Goal: Information Seeking & Learning: Check status

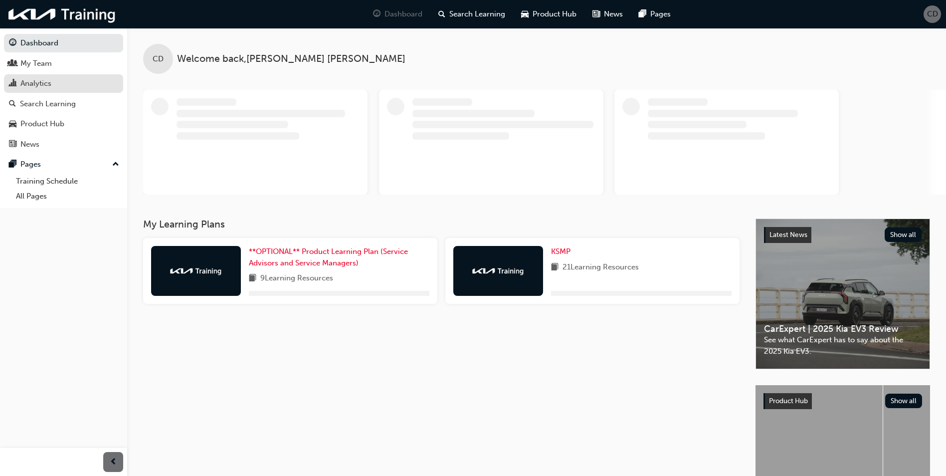
click at [47, 76] on link "Analytics" at bounding box center [63, 83] width 119 height 18
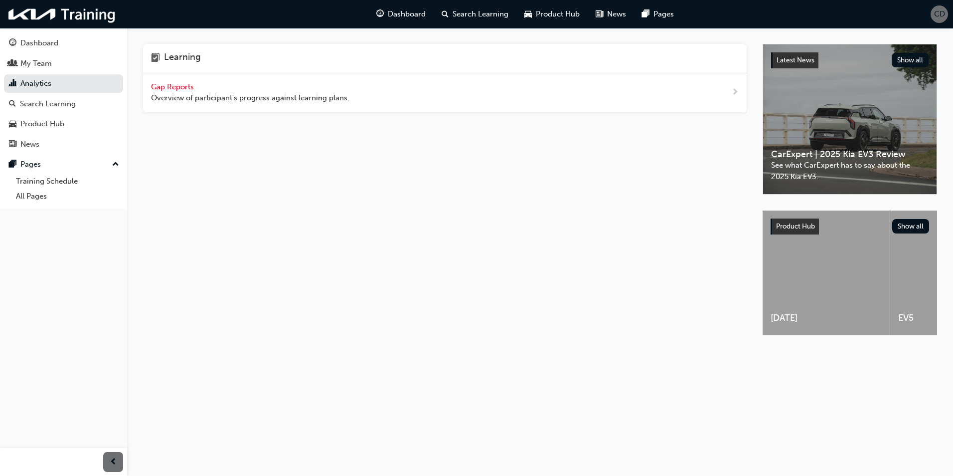
click at [170, 88] on span "Gap Reports" at bounding box center [173, 86] width 45 height 9
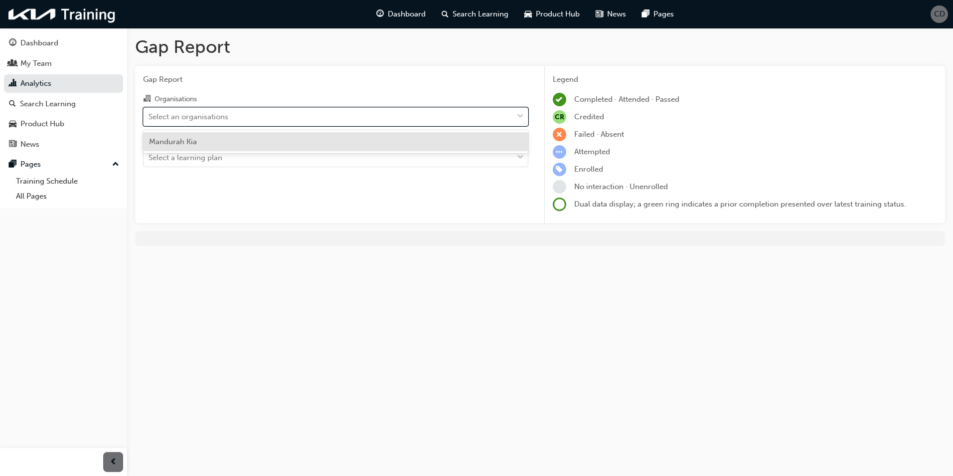
click at [228, 121] on div "Select an organisations" at bounding box center [189, 116] width 80 height 11
click at [150, 120] on input "Organisations option Mandurah Kia focused, 1 of 1. 1 result available. Use Up a…" at bounding box center [149, 116] width 1 height 8
click at [213, 143] on div "Mandurah Kia" at bounding box center [335, 141] width 385 height 19
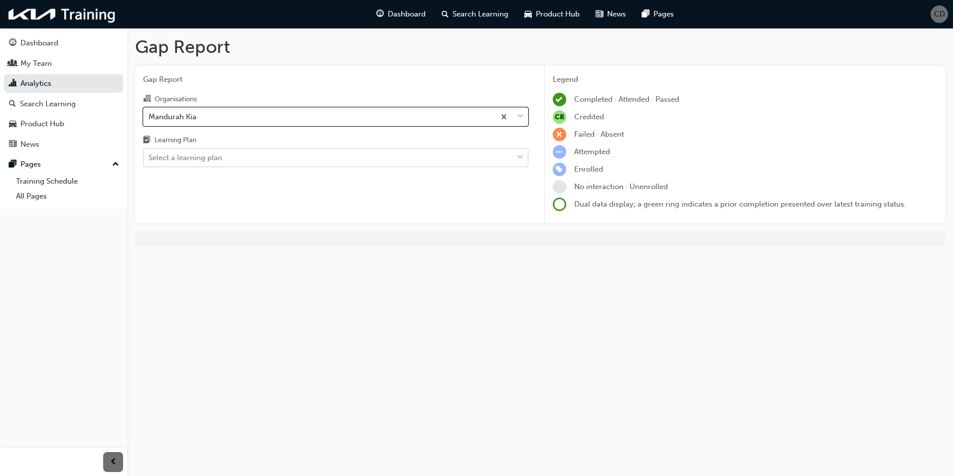
click at [234, 164] on div "Select a learning plan" at bounding box center [328, 157] width 369 height 17
click at [150, 162] on input "Learning Plan Select a learning plan" at bounding box center [149, 157] width 1 height 8
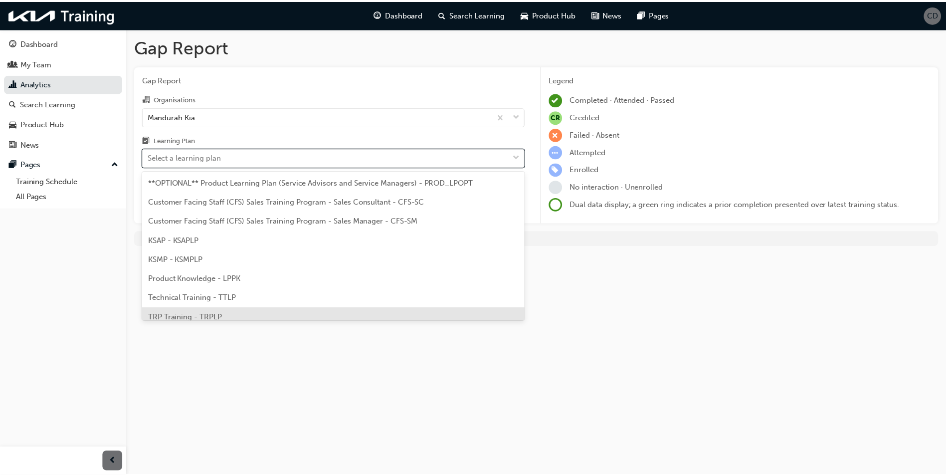
scroll to position [27, 0]
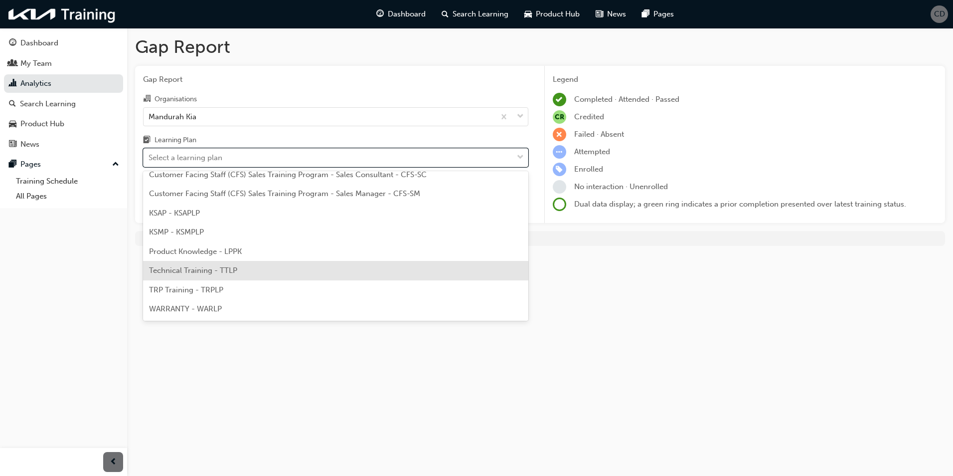
click at [188, 270] on span "Technical Training - TTLP" at bounding box center [193, 270] width 88 height 9
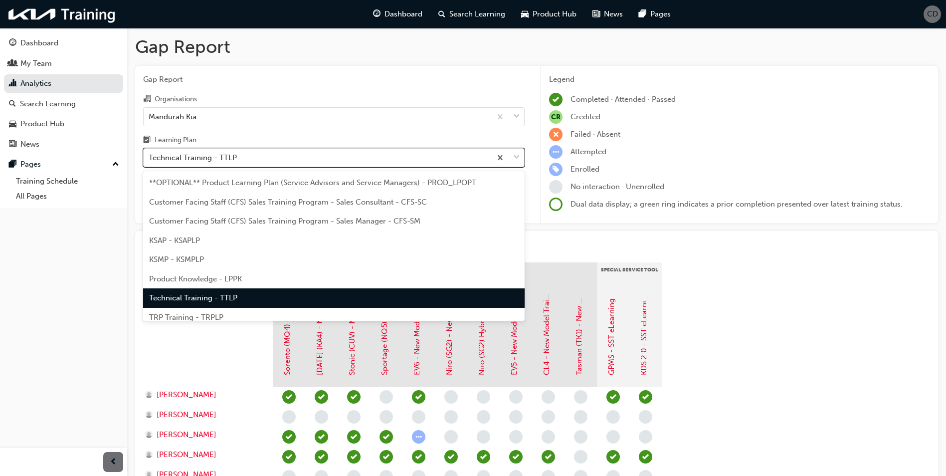
click at [185, 163] on div "Technical Training - TTLP" at bounding box center [193, 157] width 88 height 11
click at [150, 162] on input "Learning Plan option Technical Training - TTLP, selected. option Technical Trai…" at bounding box center [149, 157] width 1 height 8
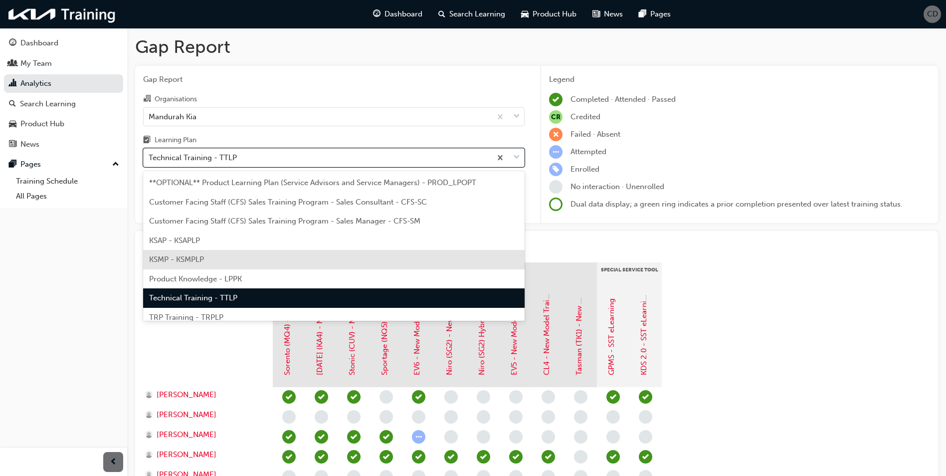
scroll to position [27, 0]
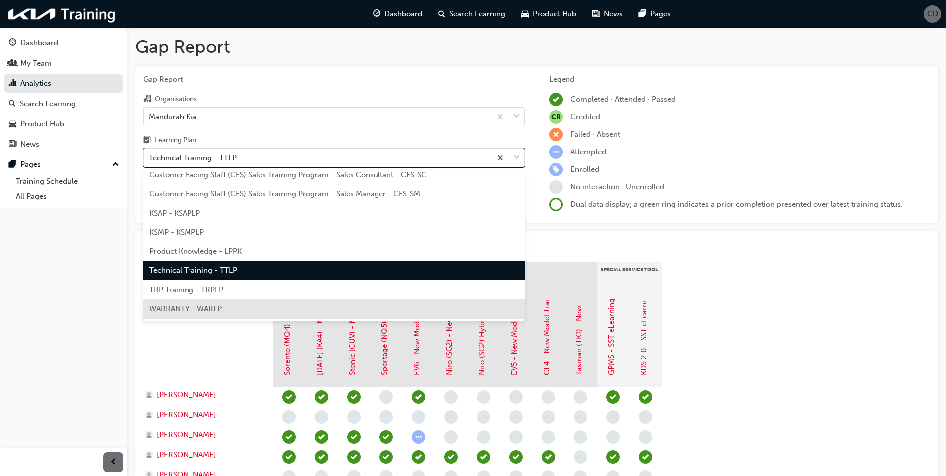
click at [251, 301] on div "WARRANTY - WARLP" at bounding box center [333, 308] width 381 height 19
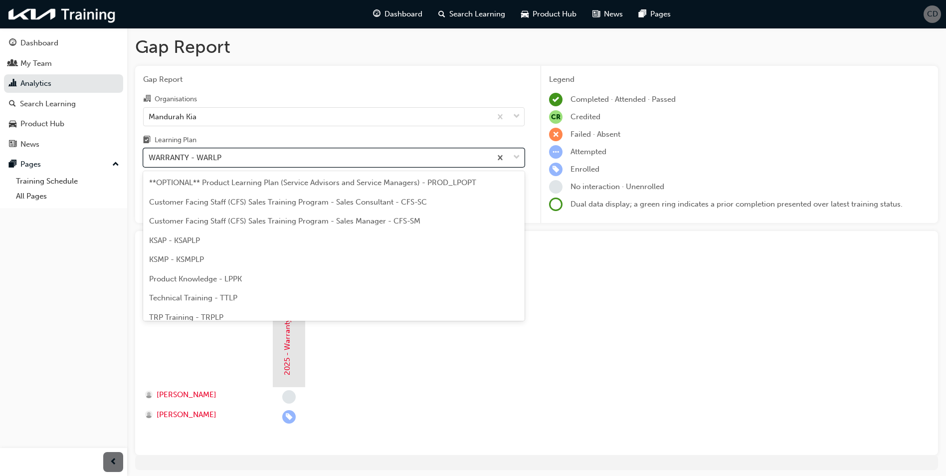
click at [239, 161] on div "WARRANTY - WARLP" at bounding box center [317, 157] width 347 height 17
click at [150, 161] on input "Learning Plan option WARRANTY - WARLP, selected. option WARRANTY - WARLP focuse…" at bounding box center [149, 157] width 1 height 8
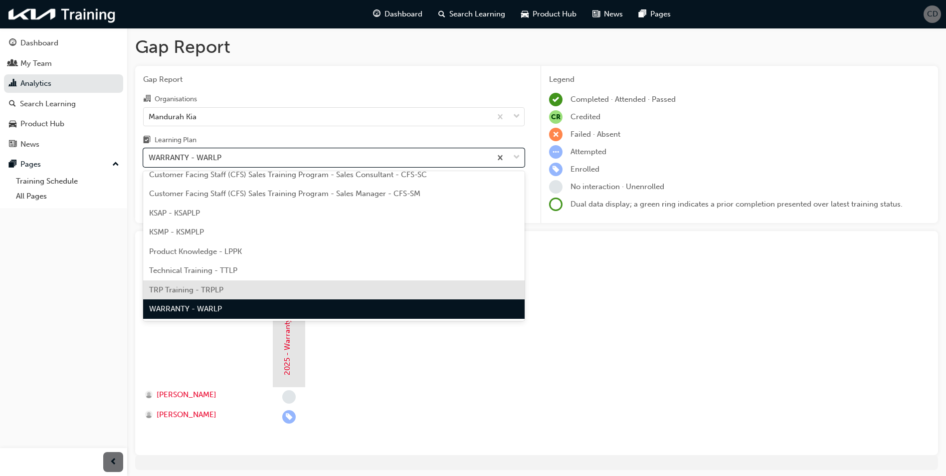
click at [186, 285] on span "TRP Training - TRPLP" at bounding box center [186, 289] width 74 height 9
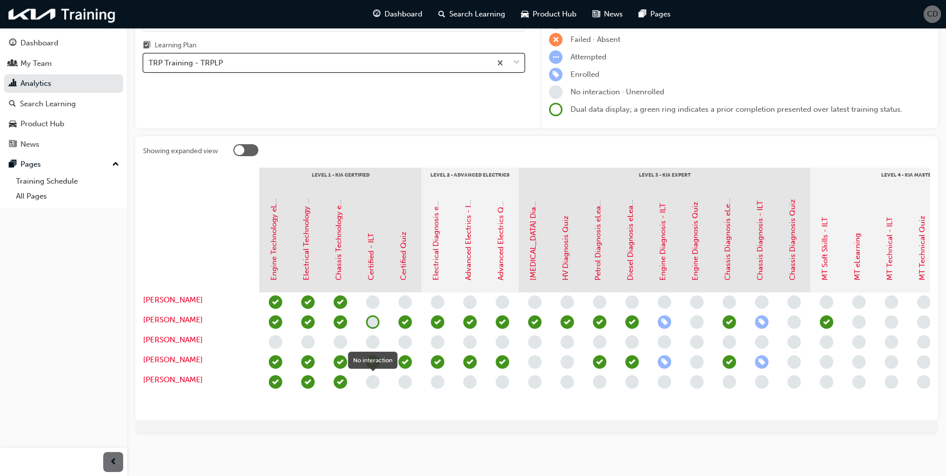
scroll to position [102, 0]
click at [284, 57] on div "TRP Training - TRPLP" at bounding box center [317, 62] width 347 height 17
click at [150, 58] on input "Learning Plan TRP Training - TRPLP" at bounding box center [149, 62] width 1 height 8
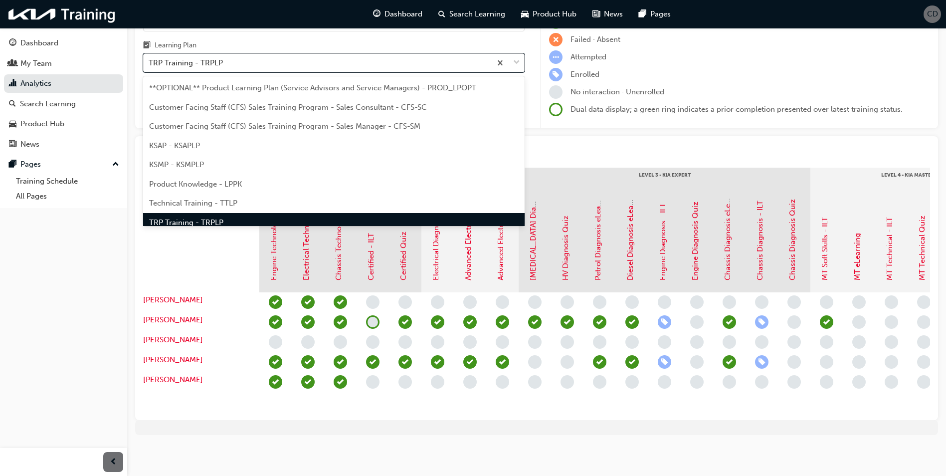
scroll to position [13, 0]
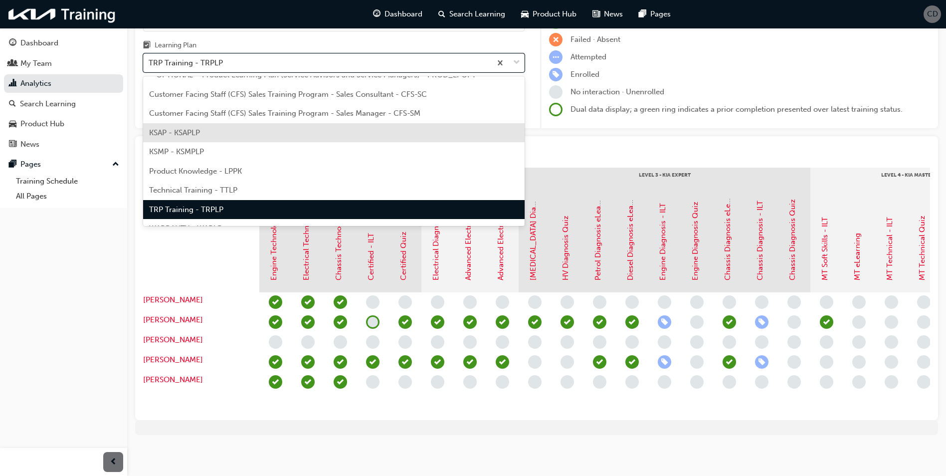
click at [226, 132] on div "KSAP - KSAPLP" at bounding box center [333, 132] width 381 height 19
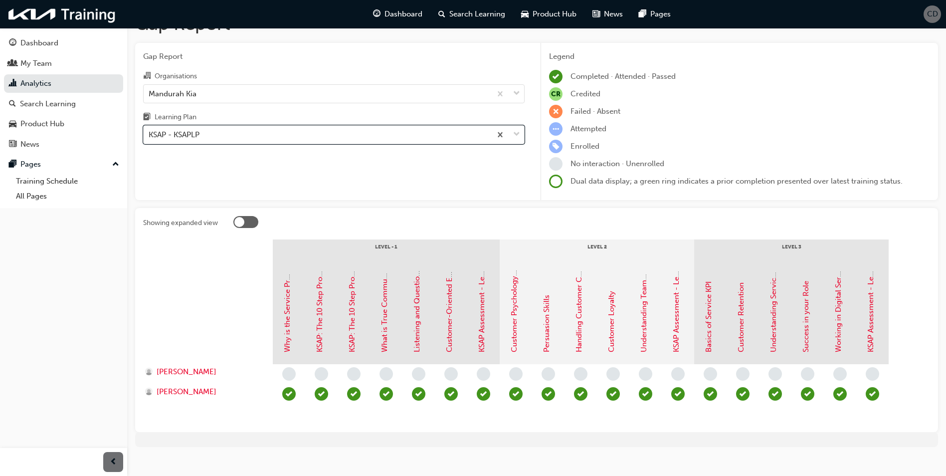
scroll to position [35, 0]
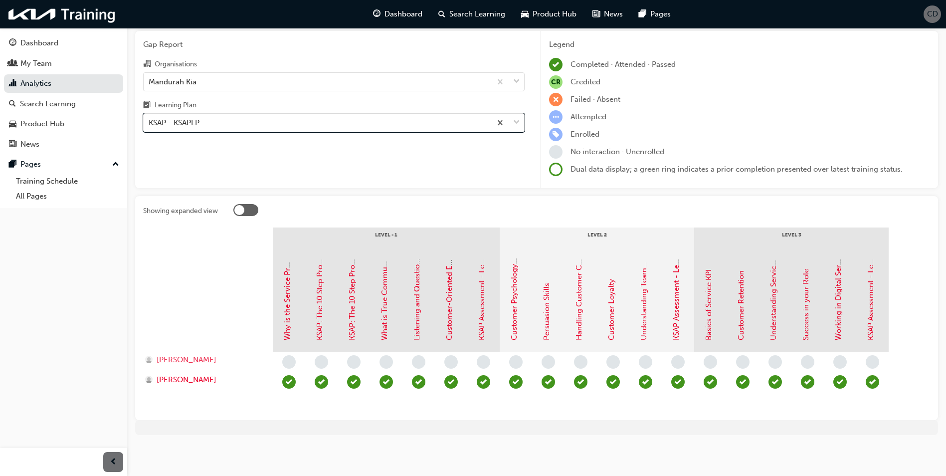
click at [209, 362] on span "[PERSON_NAME]" at bounding box center [187, 359] width 60 height 11
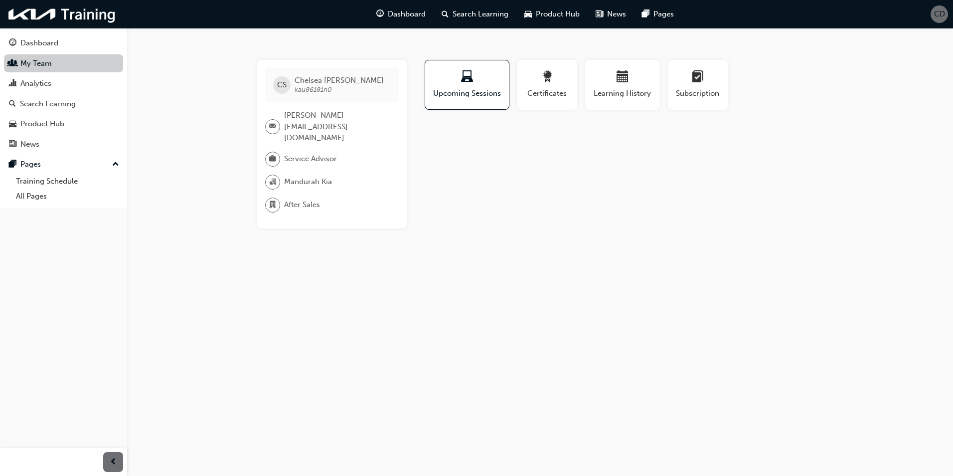
click at [48, 65] on link "My Team" at bounding box center [63, 63] width 119 height 18
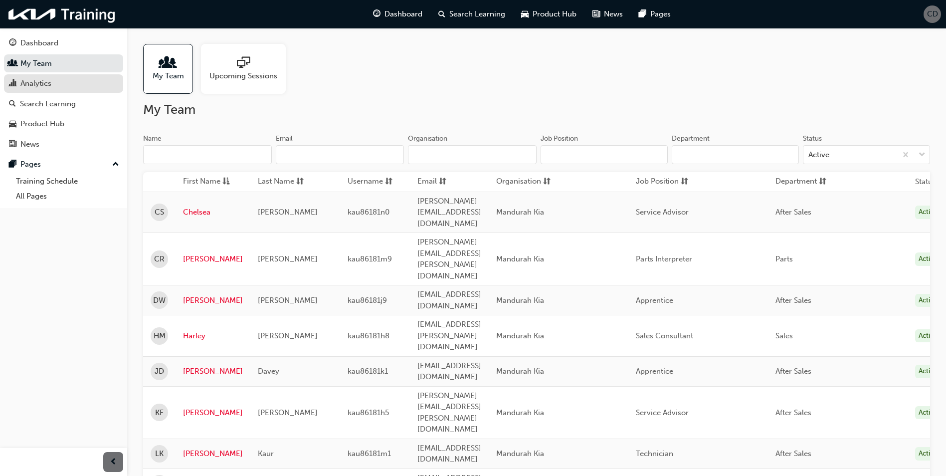
click at [64, 81] on div "Analytics" at bounding box center [63, 83] width 109 height 12
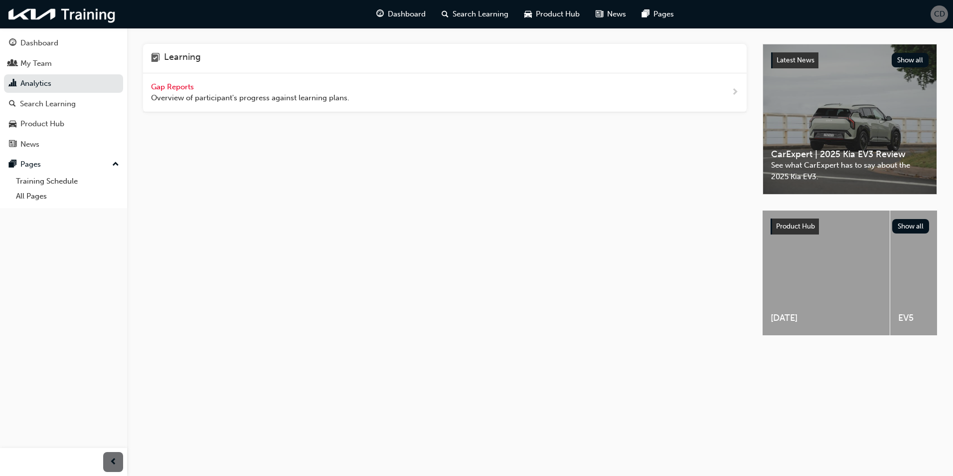
click at [262, 99] on span "Overview of participant's progress against learning plans." at bounding box center [250, 97] width 198 height 11
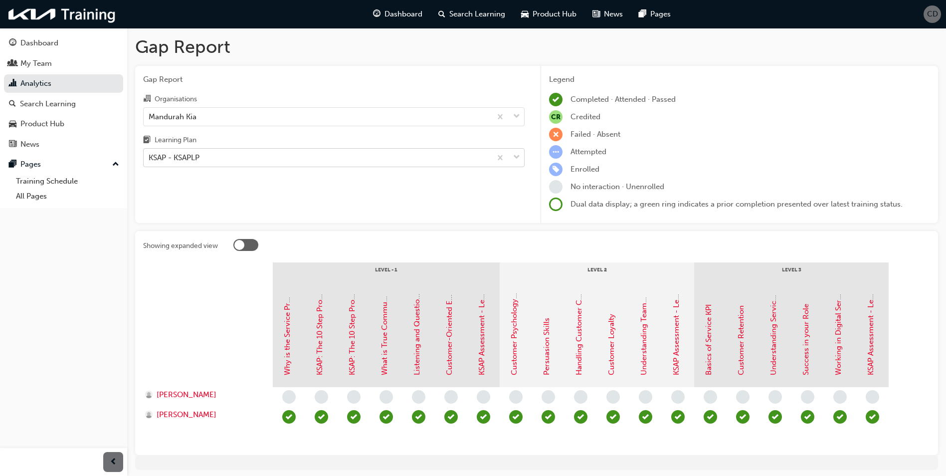
drag, startPoint x: 324, startPoint y: 161, endPoint x: 322, endPoint y: 167, distance: 6.8
click at [324, 161] on div "KSAP - KSAPLP" at bounding box center [317, 157] width 347 height 17
click at [150, 161] on input "Learning Plan KSAP - KSAPLP" at bounding box center [149, 157] width 1 height 8
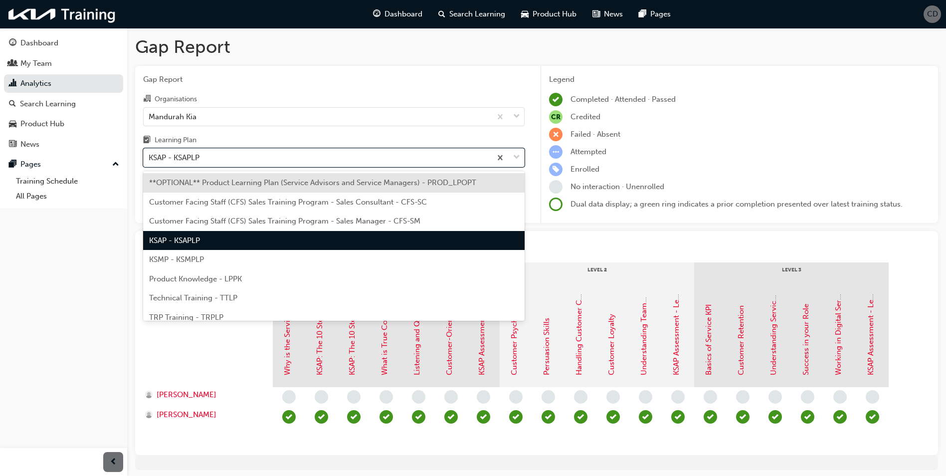
click at [221, 257] on div "KSMP - KSMPLP" at bounding box center [333, 259] width 381 height 19
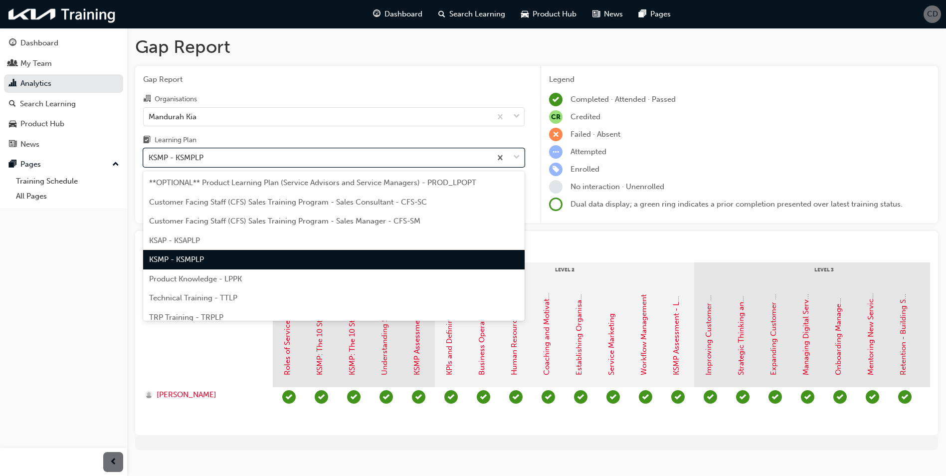
click at [156, 160] on div "KSMP - KSMPLP" at bounding box center [176, 157] width 55 height 11
click at [150, 160] on input "Learning Plan option KSMP - KSMPLP, selected. option KSMP - KSMPLP focused, 5 o…" at bounding box center [149, 157] width 1 height 8
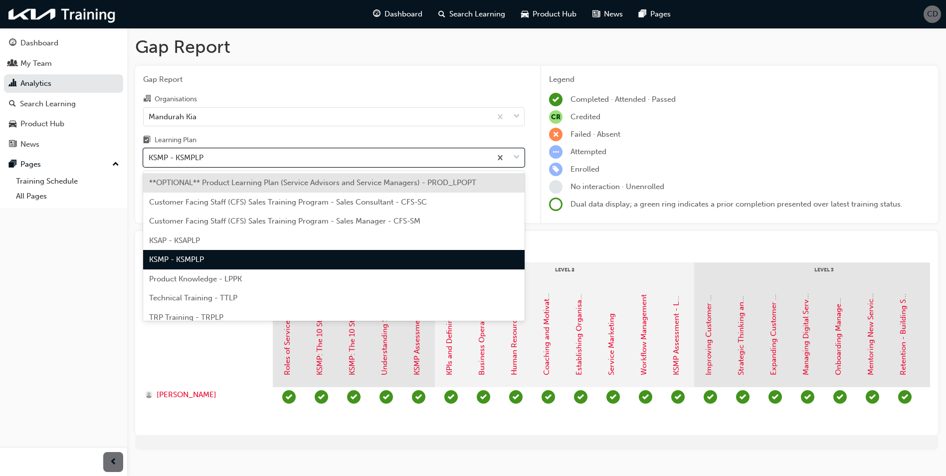
click at [246, 207] on div "Customer Facing Staff (CFS) Sales Training Program - Sales Consultant - CFS-SC" at bounding box center [333, 201] width 381 height 19
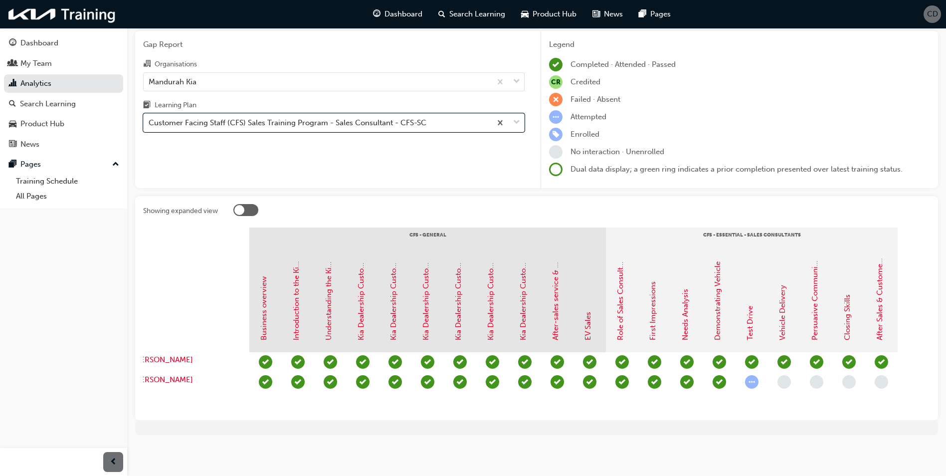
scroll to position [0, 0]
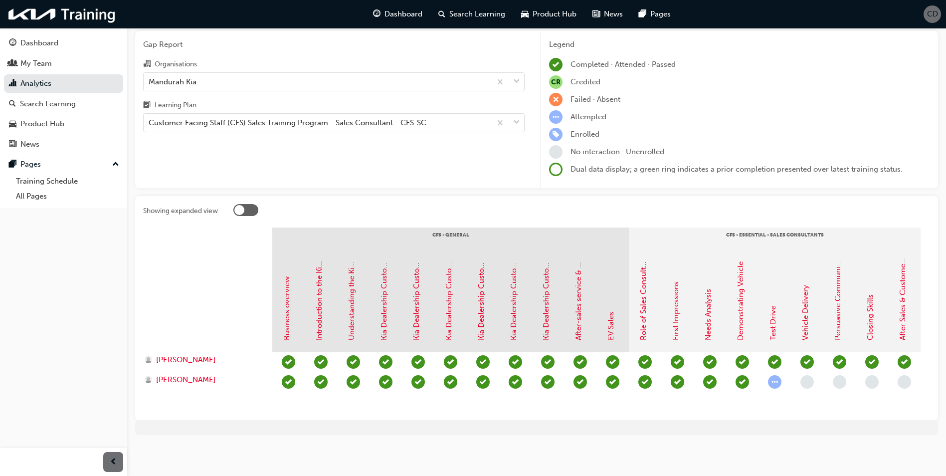
click at [265, 105] on div "Learning Plan" at bounding box center [333, 106] width 381 height 14
click at [150, 118] on input "Learning Plan Customer Facing Staff (CFS) Sales Training Program - Sales Consul…" at bounding box center [149, 122] width 1 height 8
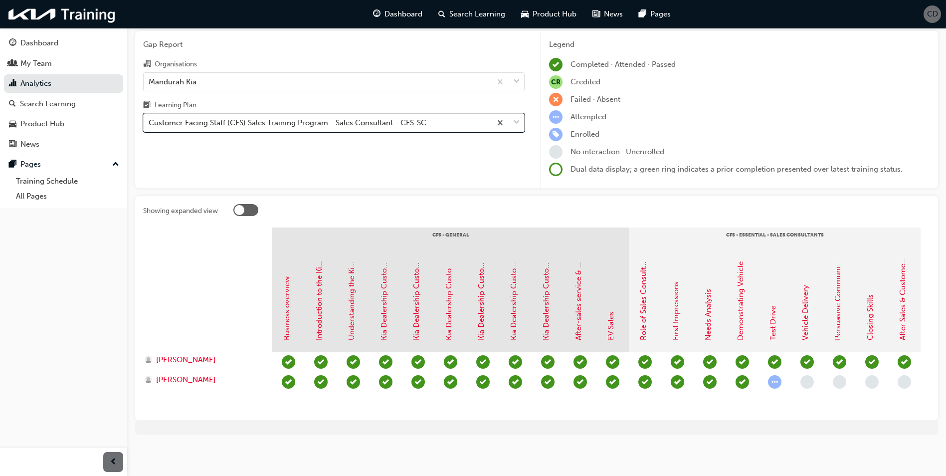
click at [265, 117] on div "Customer Facing Staff (CFS) Sales Training Program - Sales Consultant - CFS-SC" at bounding box center [288, 122] width 278 height 11
click at [150, 118] on input "Learning Plan option Customer Facing Staff (CFS) Sales Training Program - Sales…" at bounding box center [149, 122] width 1 height 8
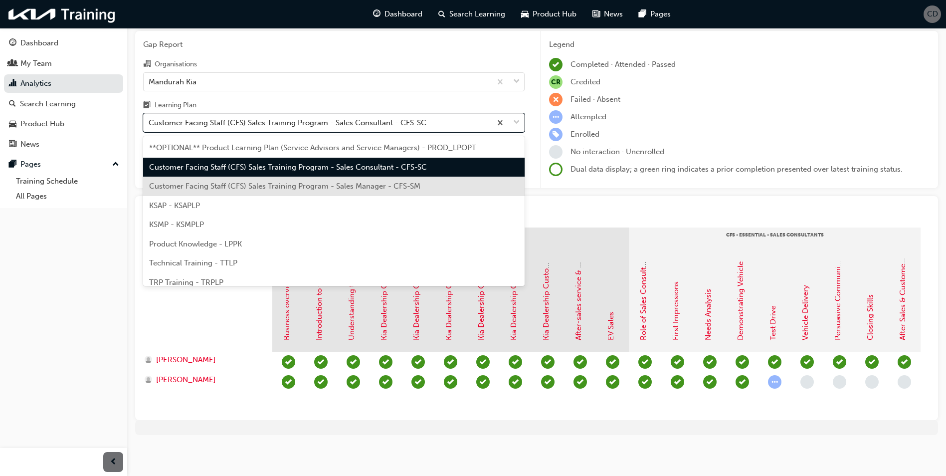
click at [270, 181] on span "Customer Facing Staff (CFS) Sales Training Program - Sales Manager - CFS-SM" at bounding box center [284, 185] width 271 height 9
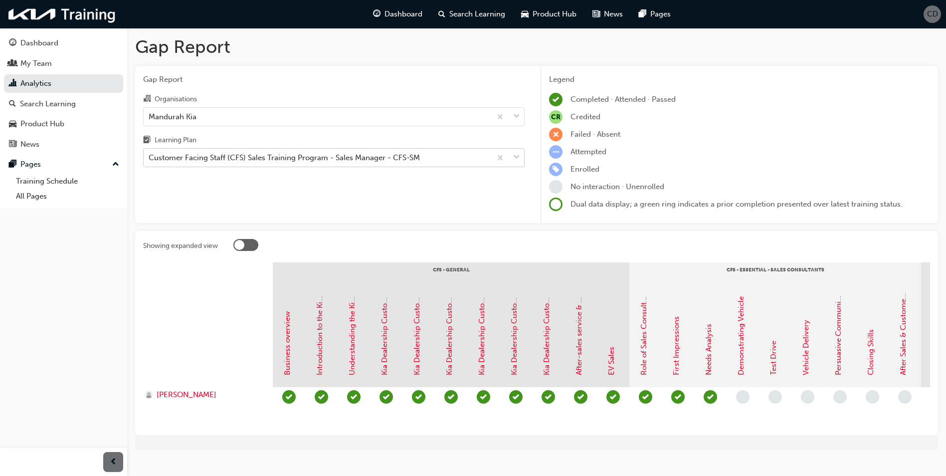
click at [235, 163] on div "Customer Facing Staff (CFS) Sales Training Program - Sales Manager - CFS-SM" at bounding box center [284, 157] width 271 height 11
click at [150, 162] on input "Learning Plan Customer Facing Staff (CFS) Sales Training Program - Sales Manage…" at bounding box center [149, 157] width 1 height 8
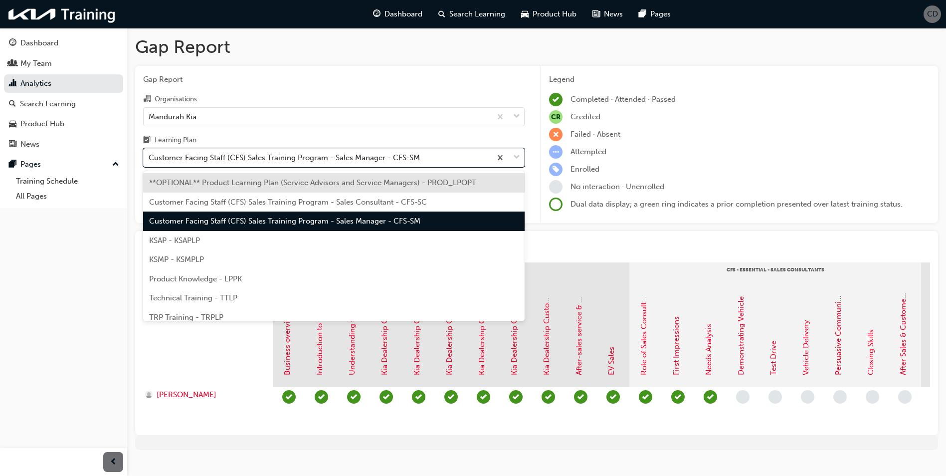
click at [273, 178] on span "**OPTIONAL** Product Learning Plan (Service Advisors and Service Managers) - PR…" at bounding box center [312, 182] width 327 height 9
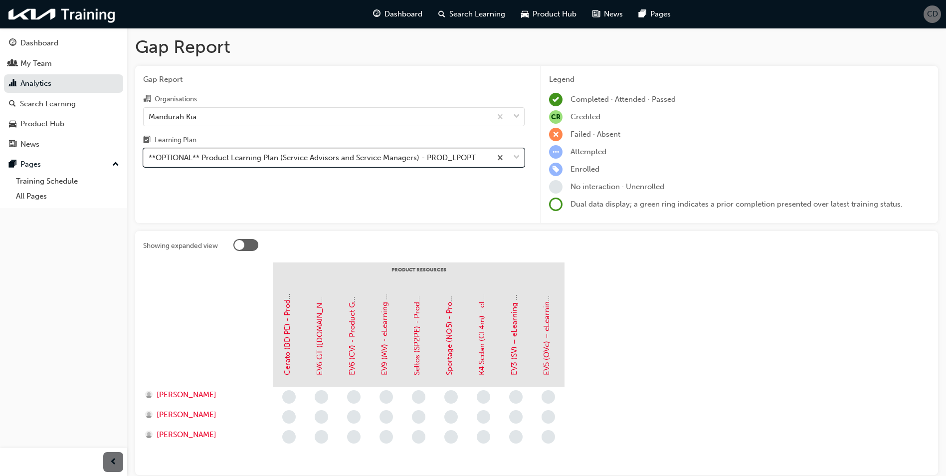
click at [271, 160] on div "**OPTIONAL** Product Learning Plan (Service Advisors and Service Managers) - PR…" at bounding box center [312, 157] width 327 height 11
click at [150, 160] on input "Learning Plan option **OPTIONAL** Product Learning Plan (Service Advisors and S…" at bounding box center [149, 157] width 1 height 8
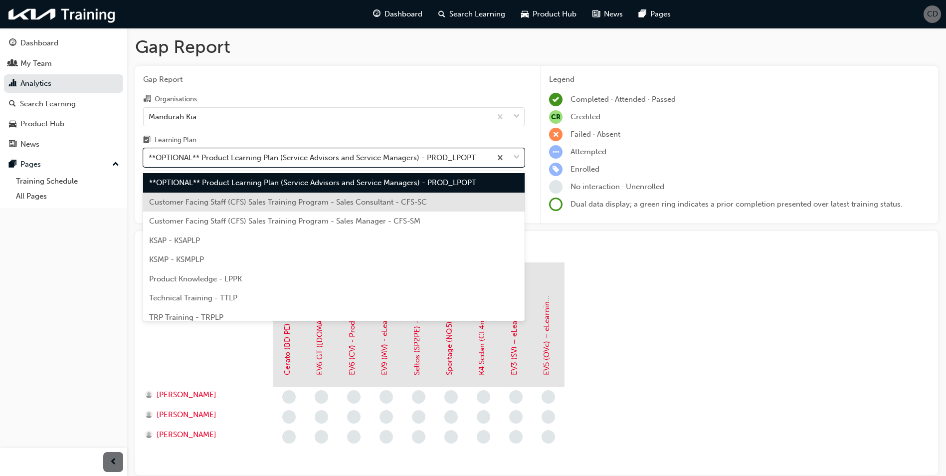
click at [248, 208] on div "Customer Facing Staff (CFS) Sales Training Program - Sales Consultant - CFS-SC" at bounding box center [333, 201] width 381 height 19
